Goal: Browse casually

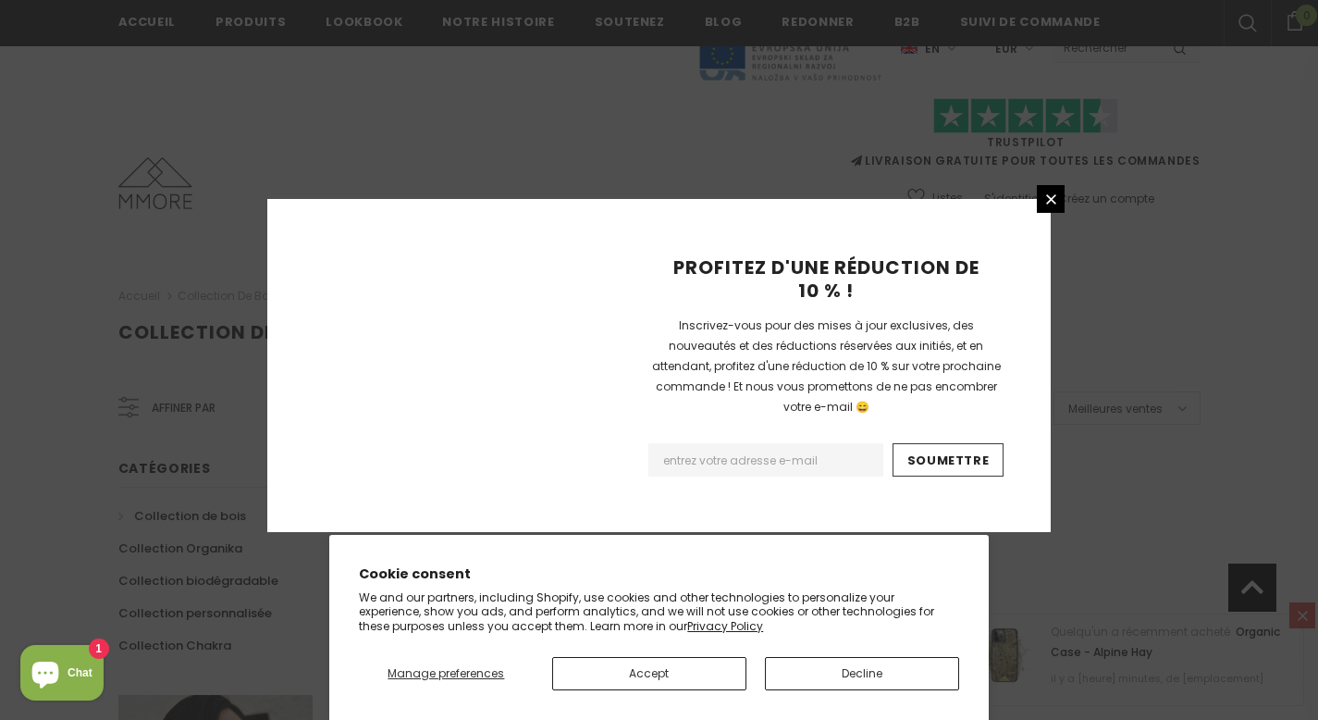
scroll to position [1221, 0]
